Goal: Transaction & Acquisition: Purchase product/service

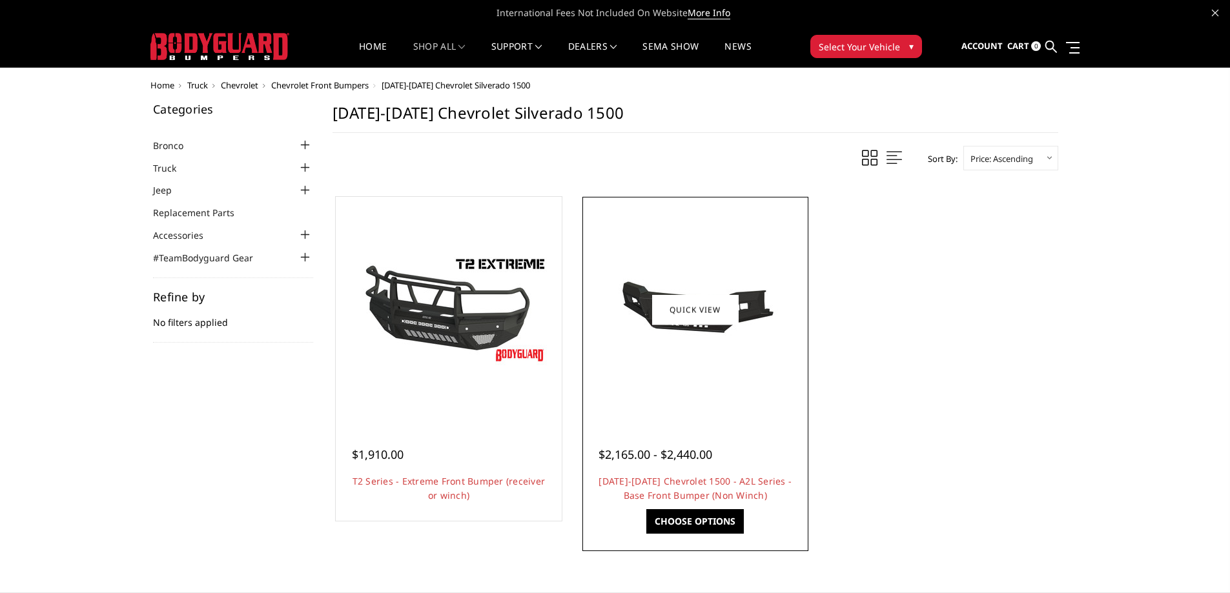
click at [698, 378] on div at bounding box center [696, 310] width 220 height 220
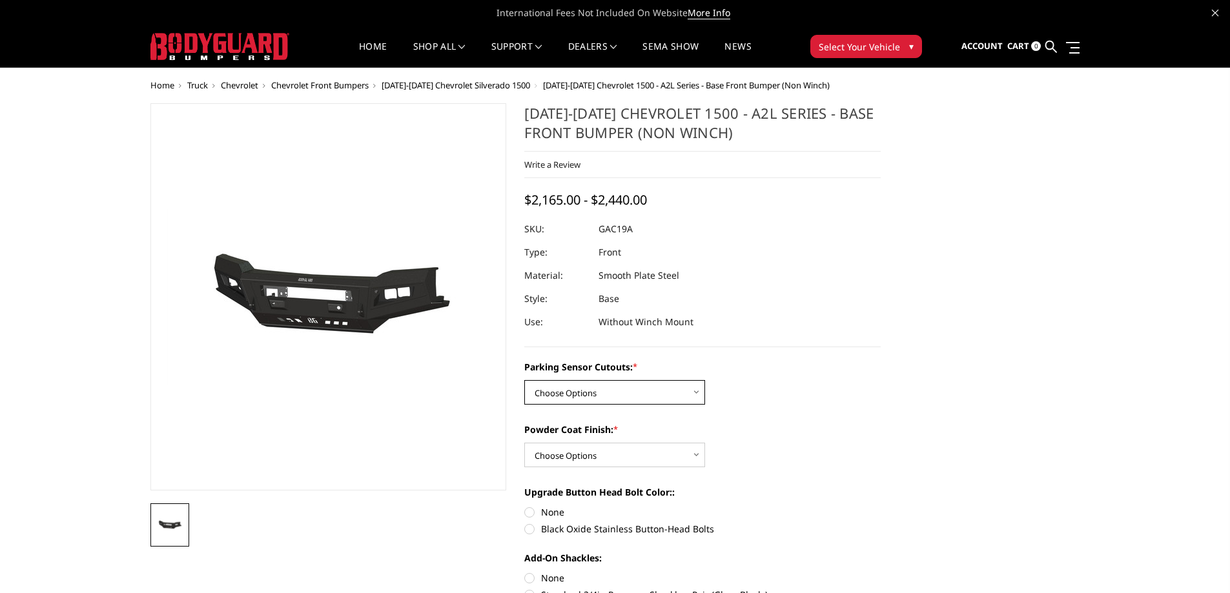
click at [678, 388] on select "Choose Options WITH Parking Sensor Cutouts WITHOUT Parking Sensor Cutouts" at bounding box center [614, 392] width 181 height 25
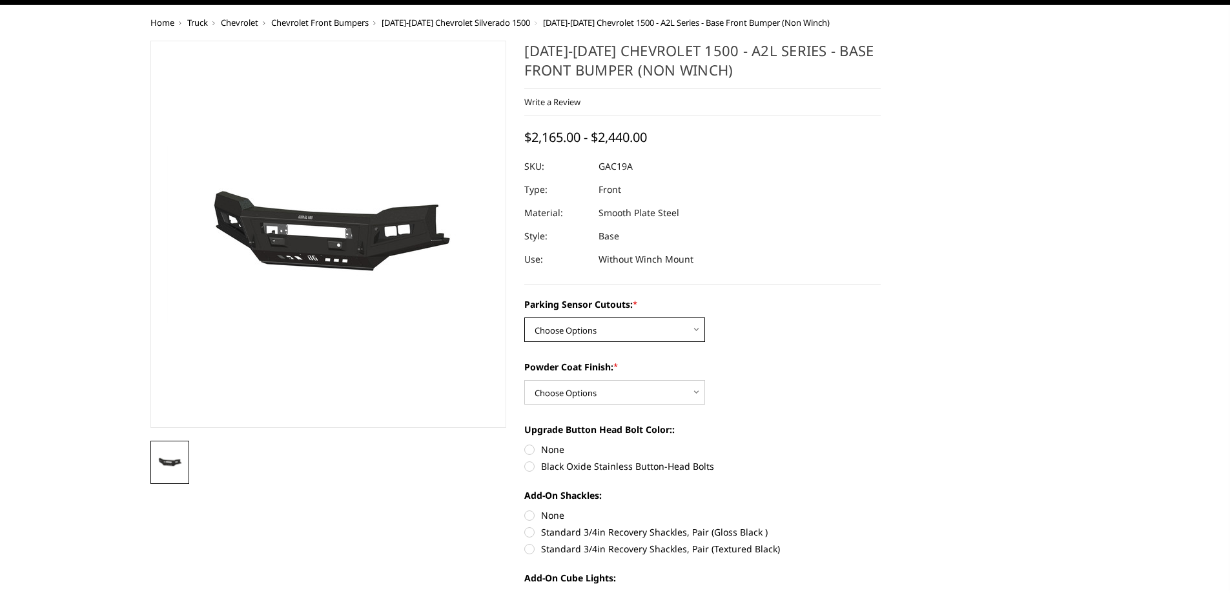
scroll to position [65, 0]
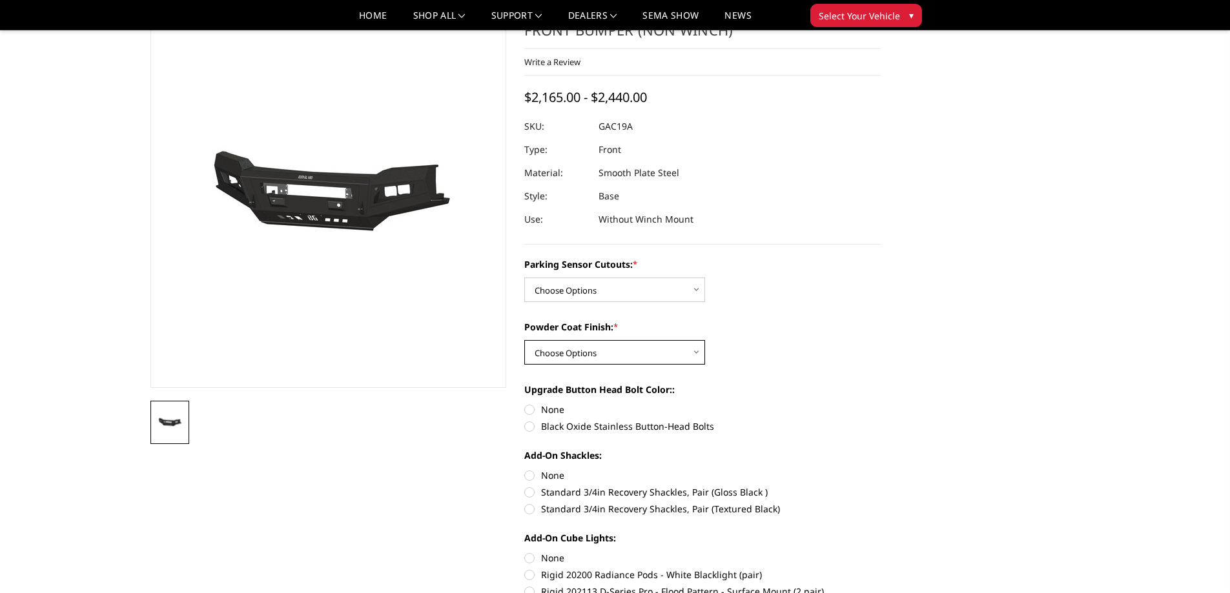
click at [675, 344] on select "Choose Options Bare Metal Textured Black Powder Coat" at bounding box center [614, 352] width 181 height 25
select select "3869"
click at [524, 340] on select "Choose Options Bare Metal Textured Black Powder Coat" at bounding box center [614, 352] width 181 height 25
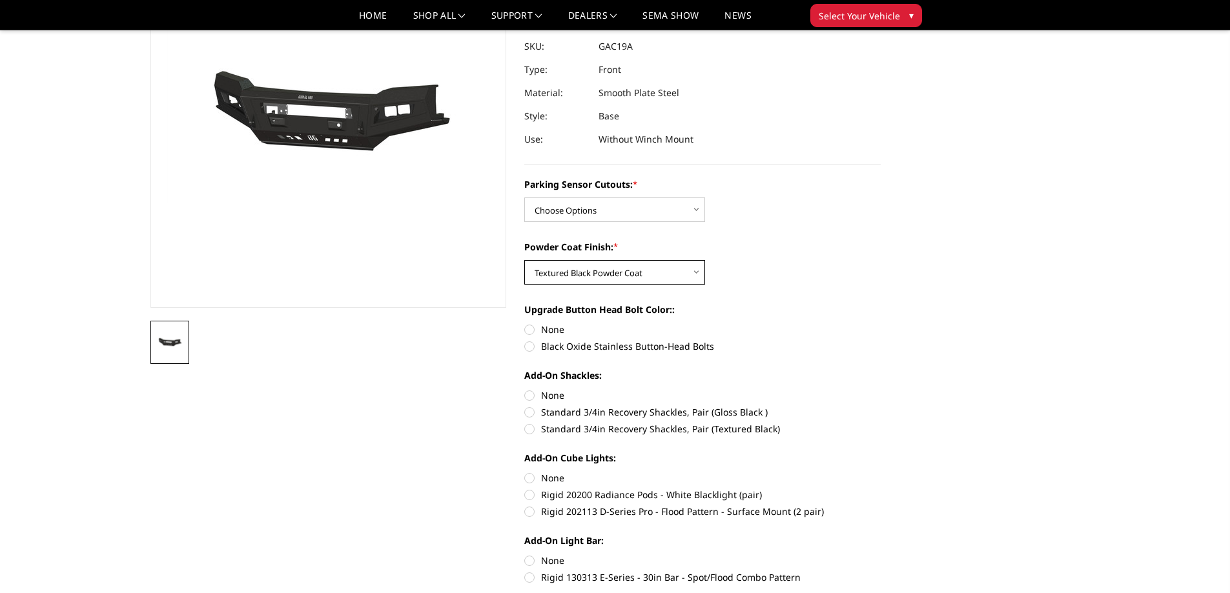
scroll to position [0, 0]
